Goal: Information Seeking & Learning: Learn about a topic

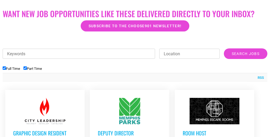
scroll to position [158, 0]
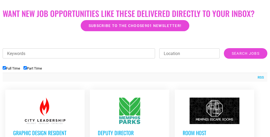
click at [12, 71] on li "Full Time" at bounding box center [13, 68] width 21 height 9
click at [7, 67] on label "Full Time" at bounding box center [11, 68] width 17 height 4
click at [6, 67] on input "Full Time" at bounding box center [4, 67] width 3 height 3
checkbox input "false"
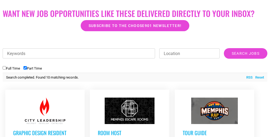
click at [218, 67] on ul "Full Time Part Time" at bounding box center [135, 68] width 265 height 9
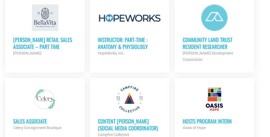
scroll to position [337, 0]
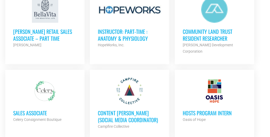
click at [55, 26] on div "Bella Vita Retail Sales Associate – Part Time Bella Vita Partner Org" at bounding box center [45, 35] width 64 height 25
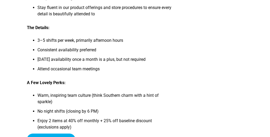
scroll to position [232, 0]
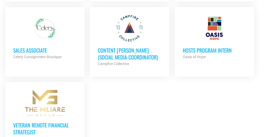
scroll to position [401, 0]
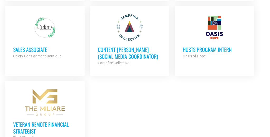
click at [133, 23] on div at bounding box center [130, 27] width 64 height 26
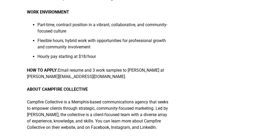
scroll to position [559, 0]
